Goal: Task Accomplishment & Management: Manage account settings

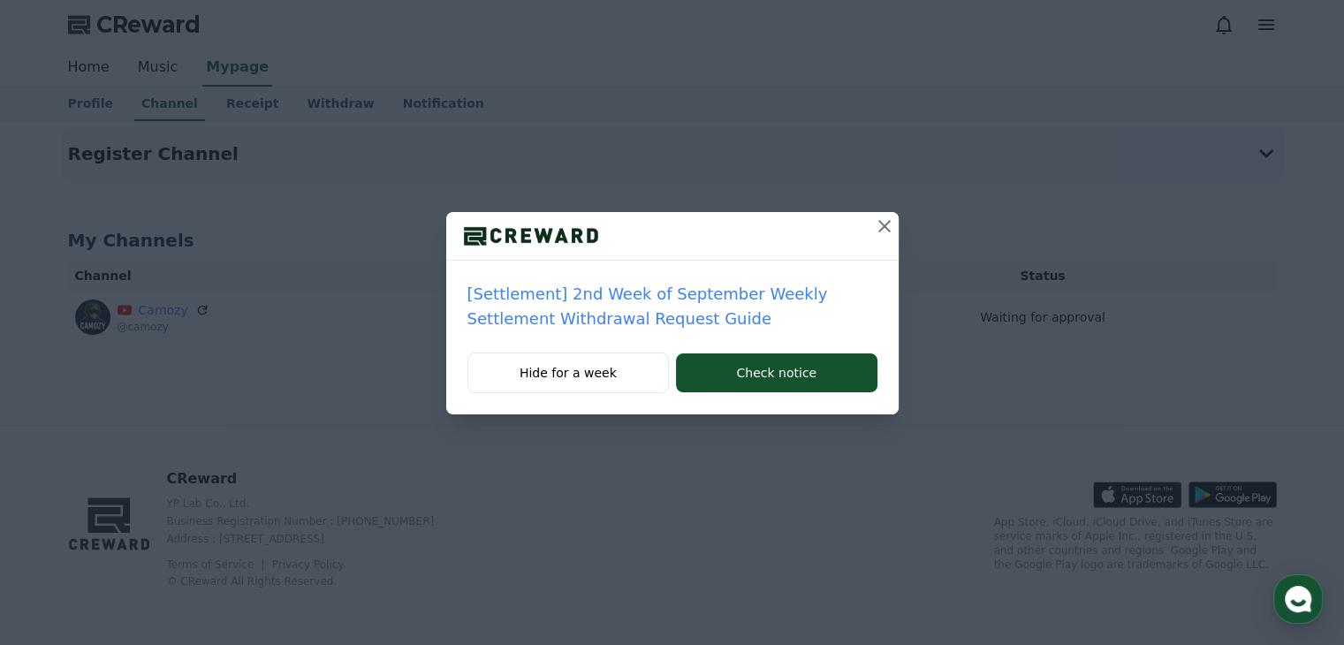
click at [880, 224] on icon at bounding box center [884, 226] width 21 height 21
click at [883, 231] on icon at bounding box center [884, 226] width 21 height 21
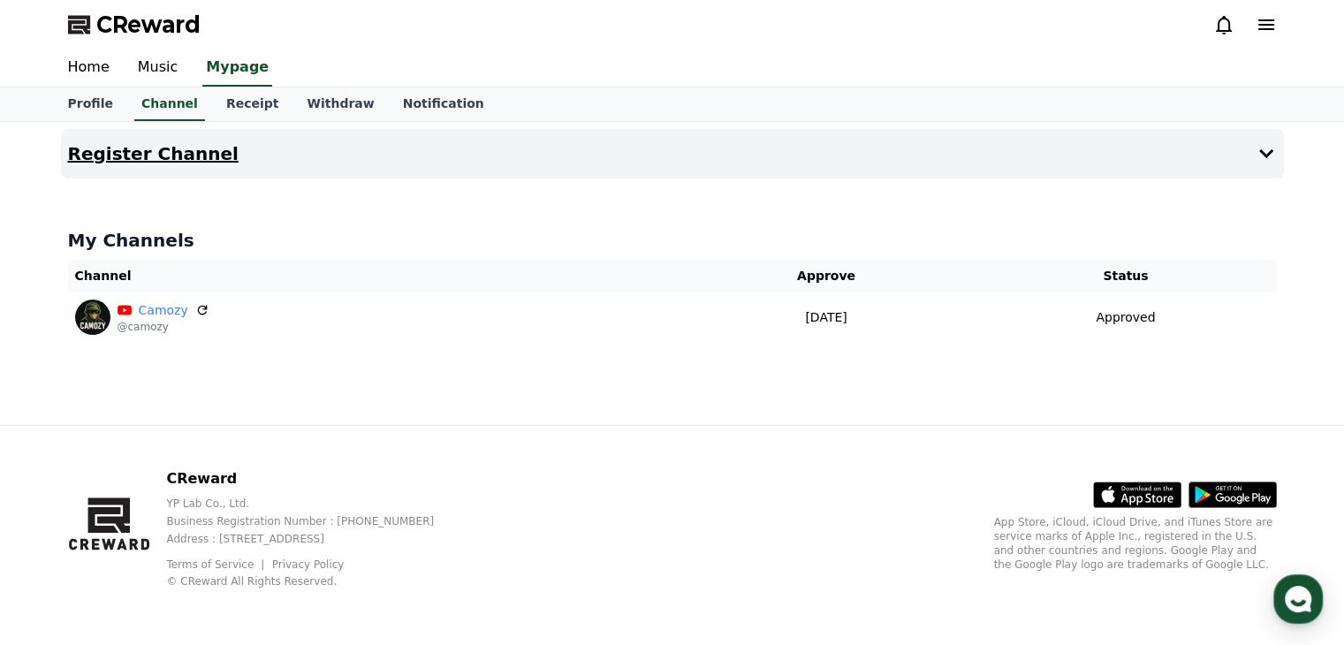
click at [960, 154] on button "Register Channel" at bounding box center [672, 153] width 1223 height 49
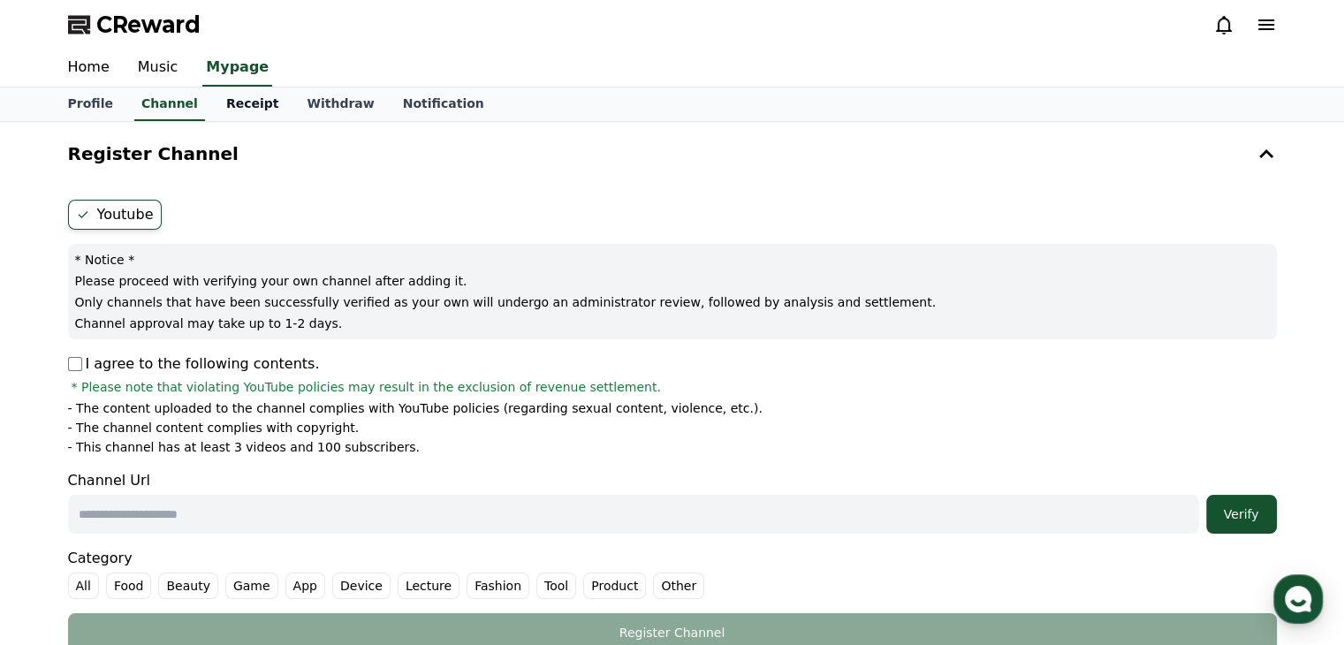
click at [229, 106] on link "Receipt" at bounding box center [252, 104] width 81 height 34
click at [158, 114] on link "Channel" at bounding box center [169, 104] width 85 height 34
click at [332, 108] on link "Withdraw" at bounding box center [339, 104] width 95 height 34
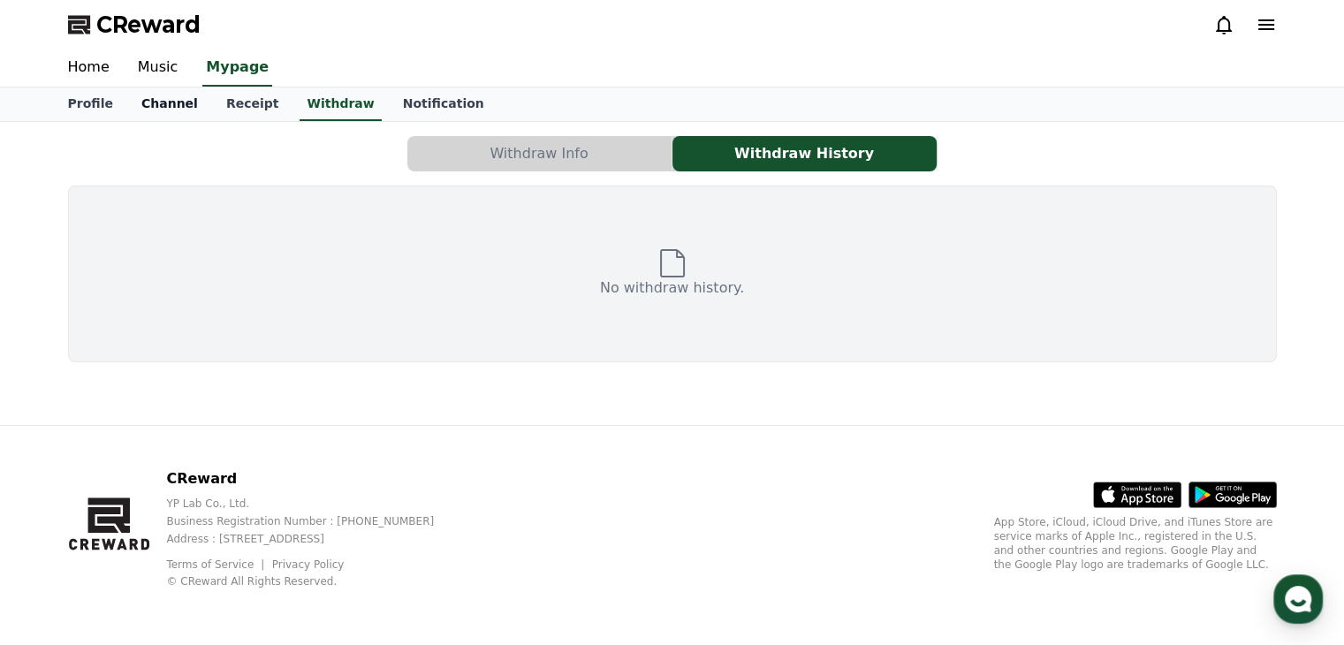
click at [180, 104] on link "Channel" at bounding box center [169, 104] width 85 height 34
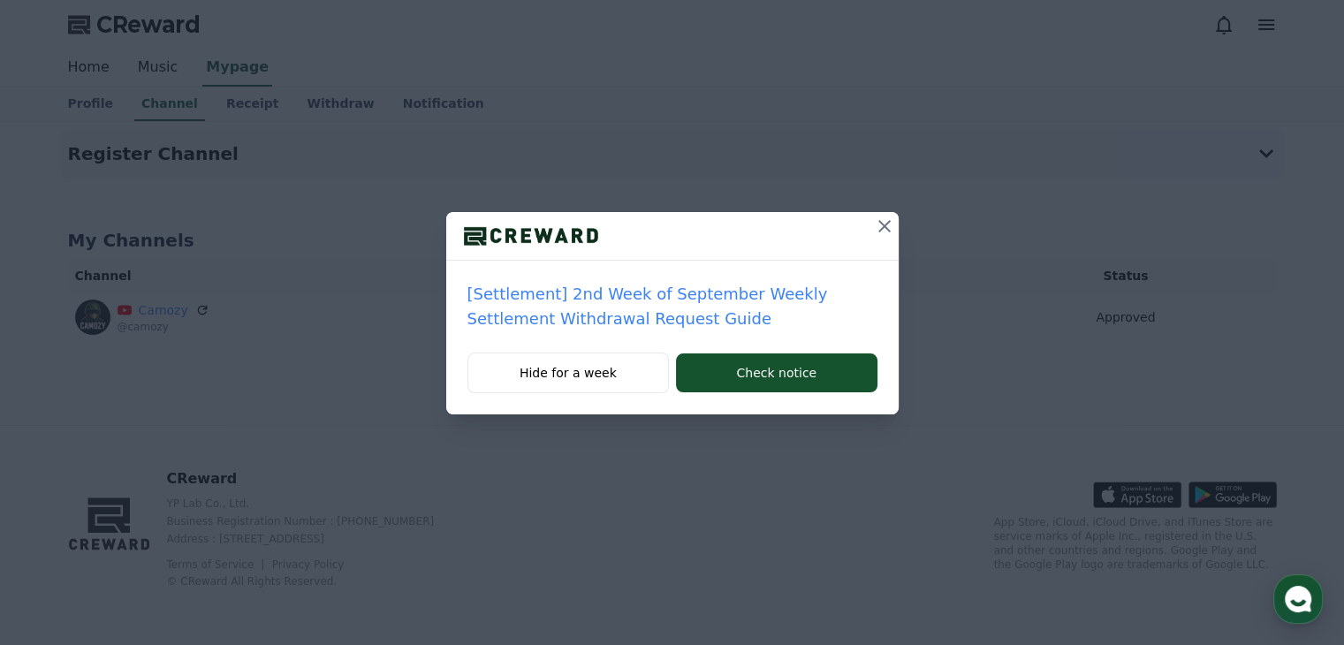
click at [886, 228] on icon at bounding box center [884, 226] width 12 height 12
click at [887, 227] on icon at bounding box center [884, 226] width 21 height 21
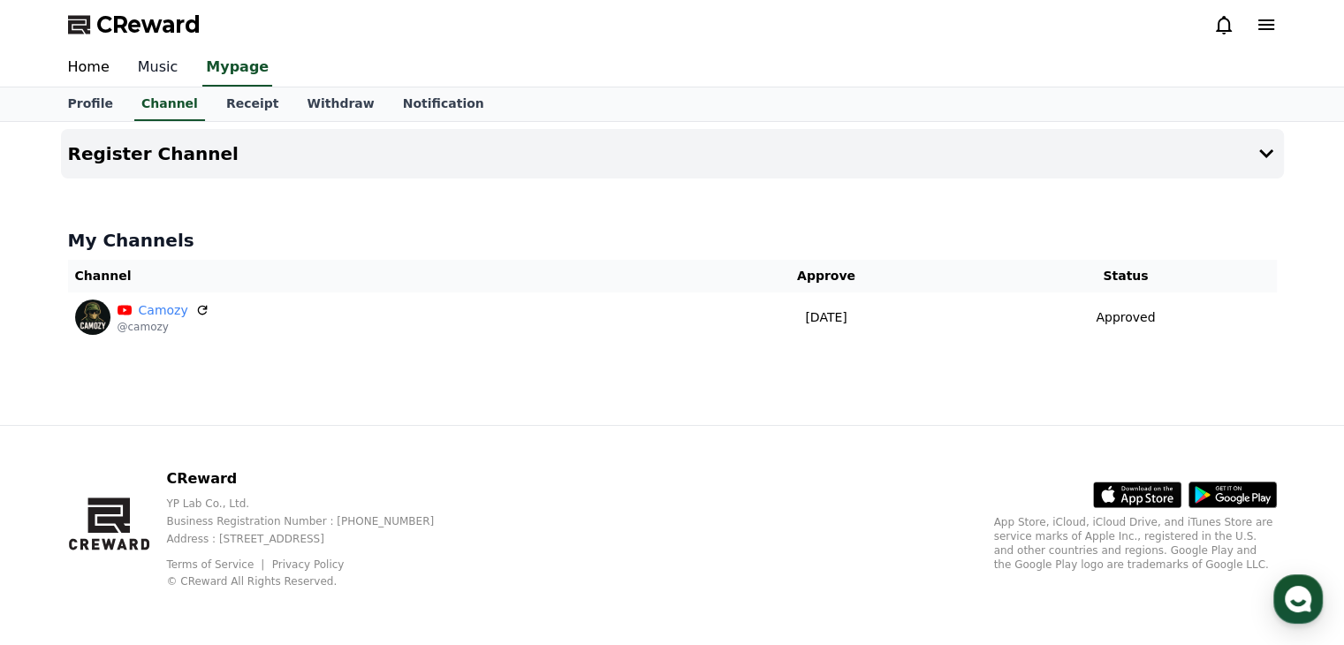
click at [155, 73] on link "Music" at bounding box center [158, 67] width 69 height 37
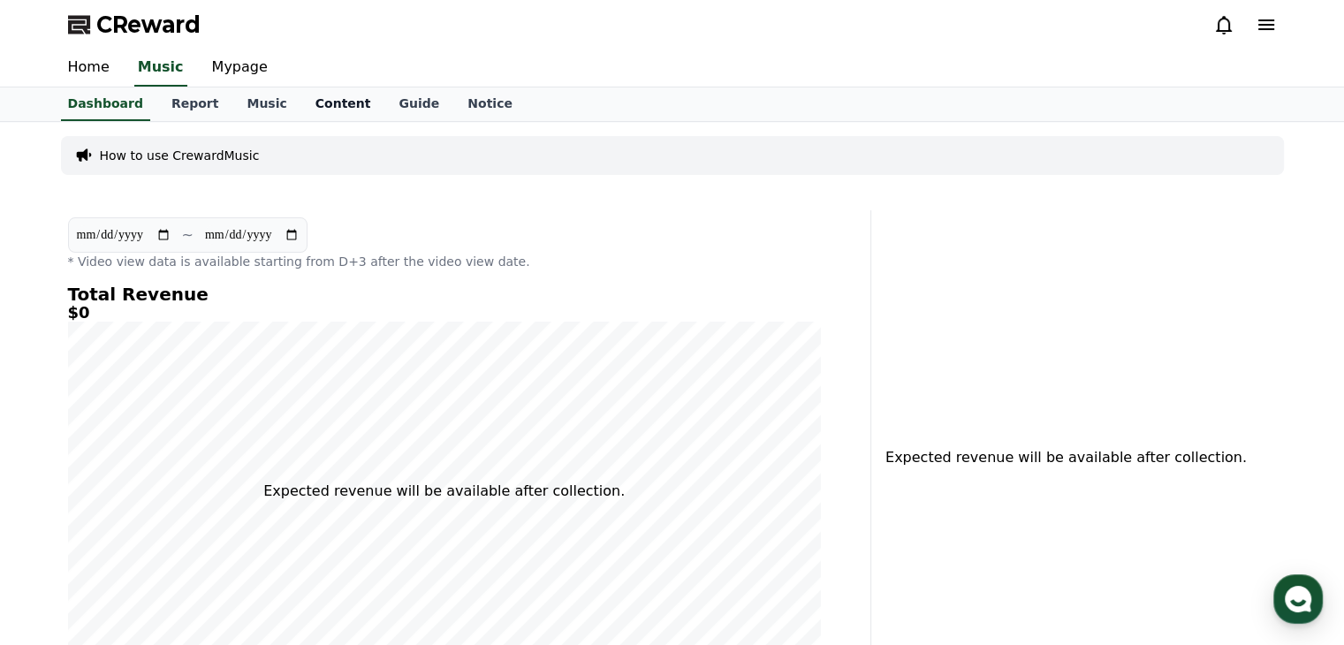
click at [315, 90] on link "Content" at bounding box center [343, 104] width 84 height 34
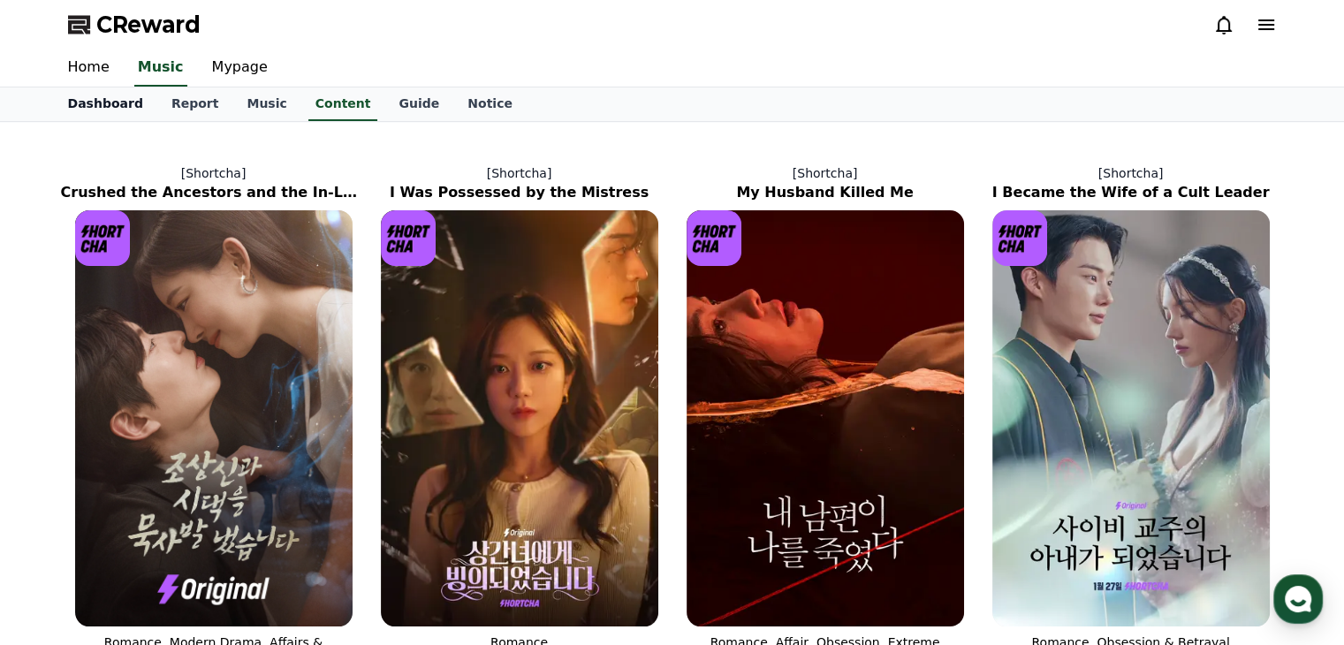
click at [111, 107] on link "Dashboard" at bounding box center [105, 104] width 103 height 34
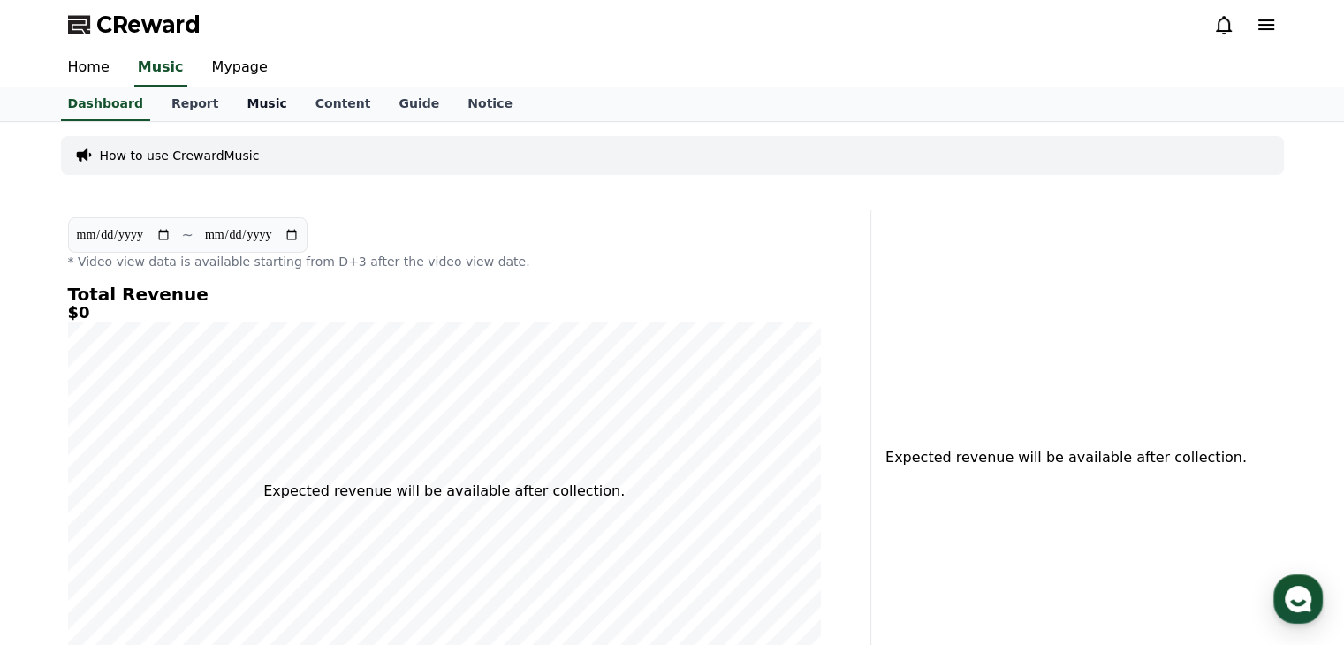
click at [244, 107] on link "Music" at bounding box center [266, 104] width 68 height 34
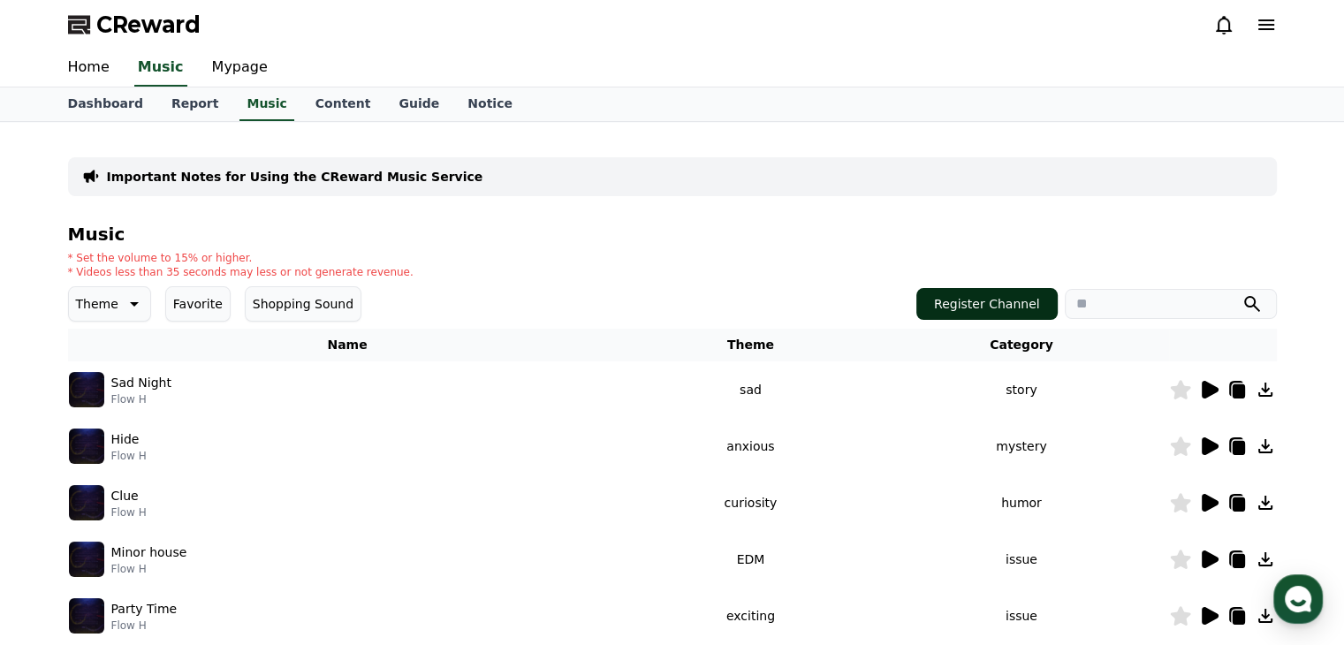
click at [972, 307] on button "Register Channel" at bounding box center [986, 304] width 141 height 32
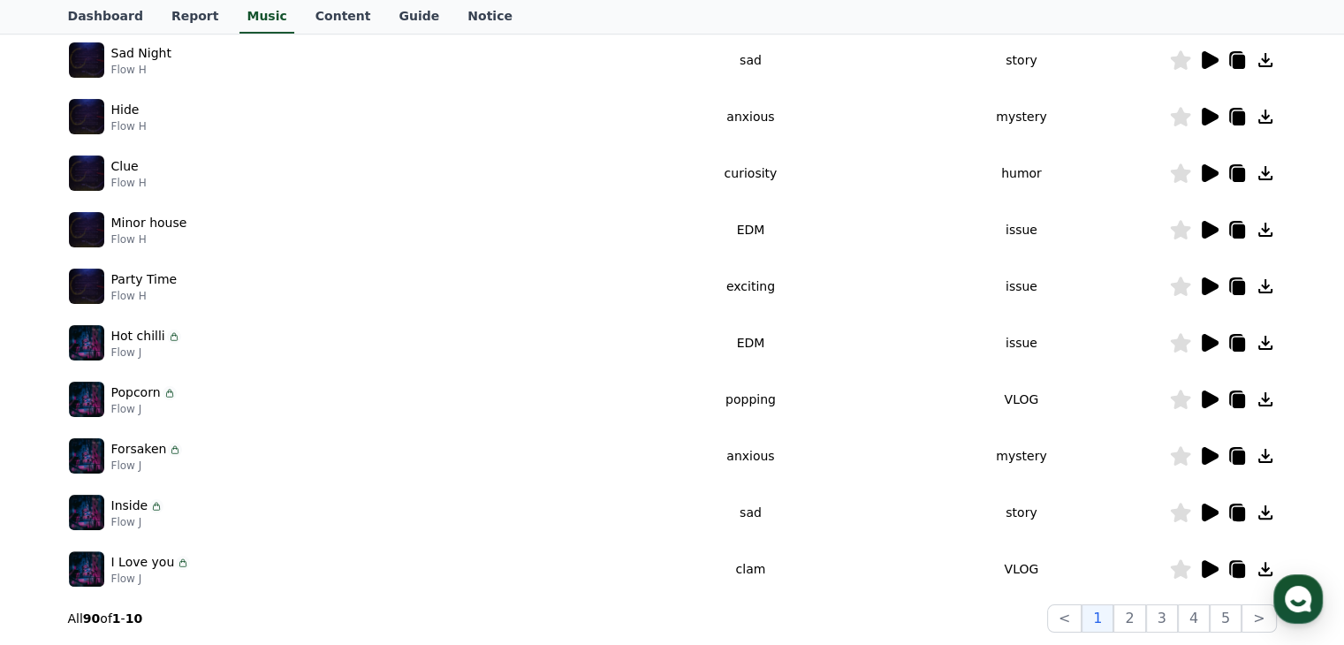
scroll to position [328, 0]
